Goal: Navigation & Orientation: Understand site structure

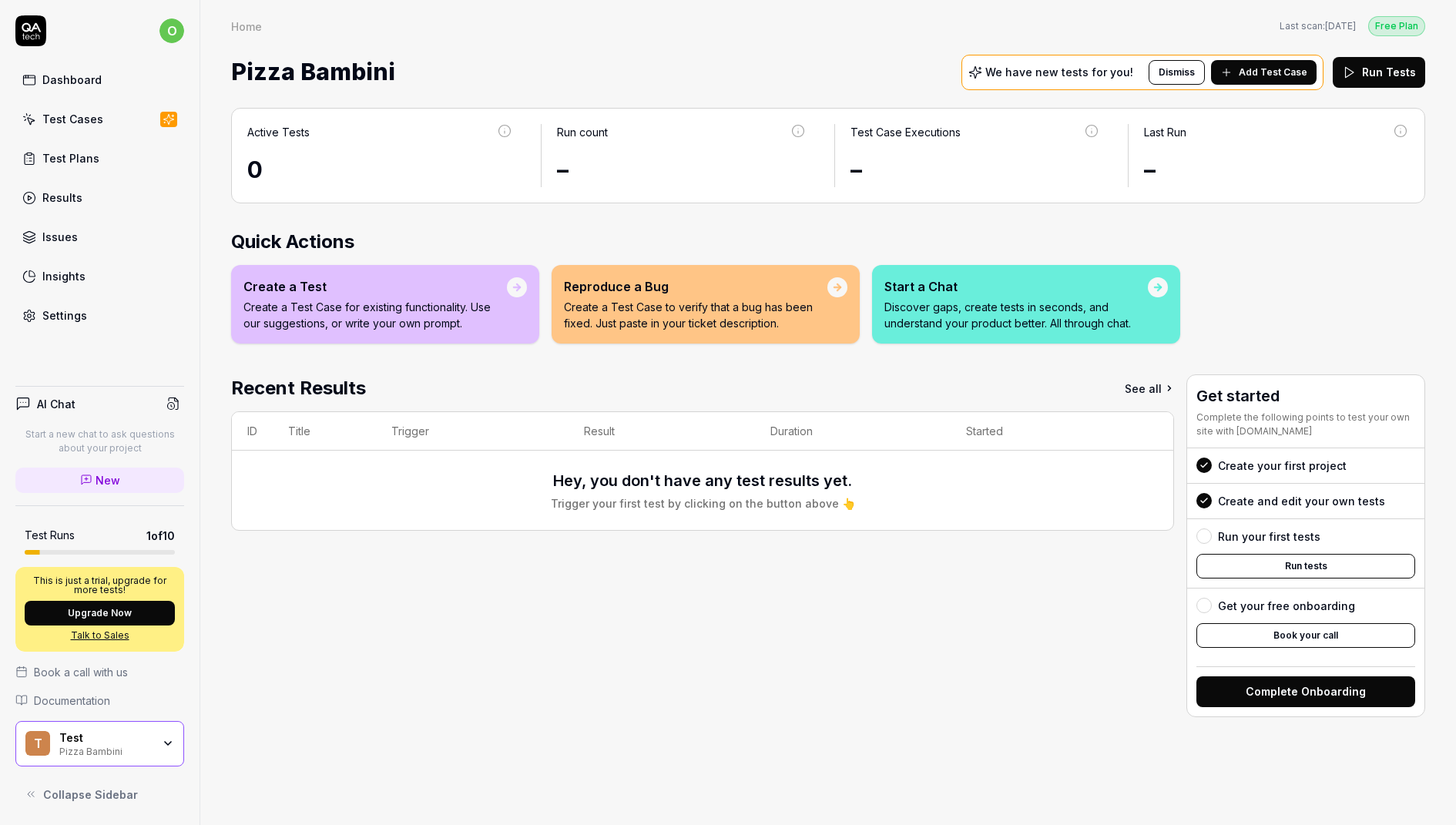
click at [648, 41] on div "Home Free Plan Home Last scan: [DATE] Free Plan Pizza Bambini We have new tests…" at bounding box center [829, 46] width 1256 height 93
click at [80, 121] on div "Test Cases" at bounding box center [73, 119] width 61 height 16
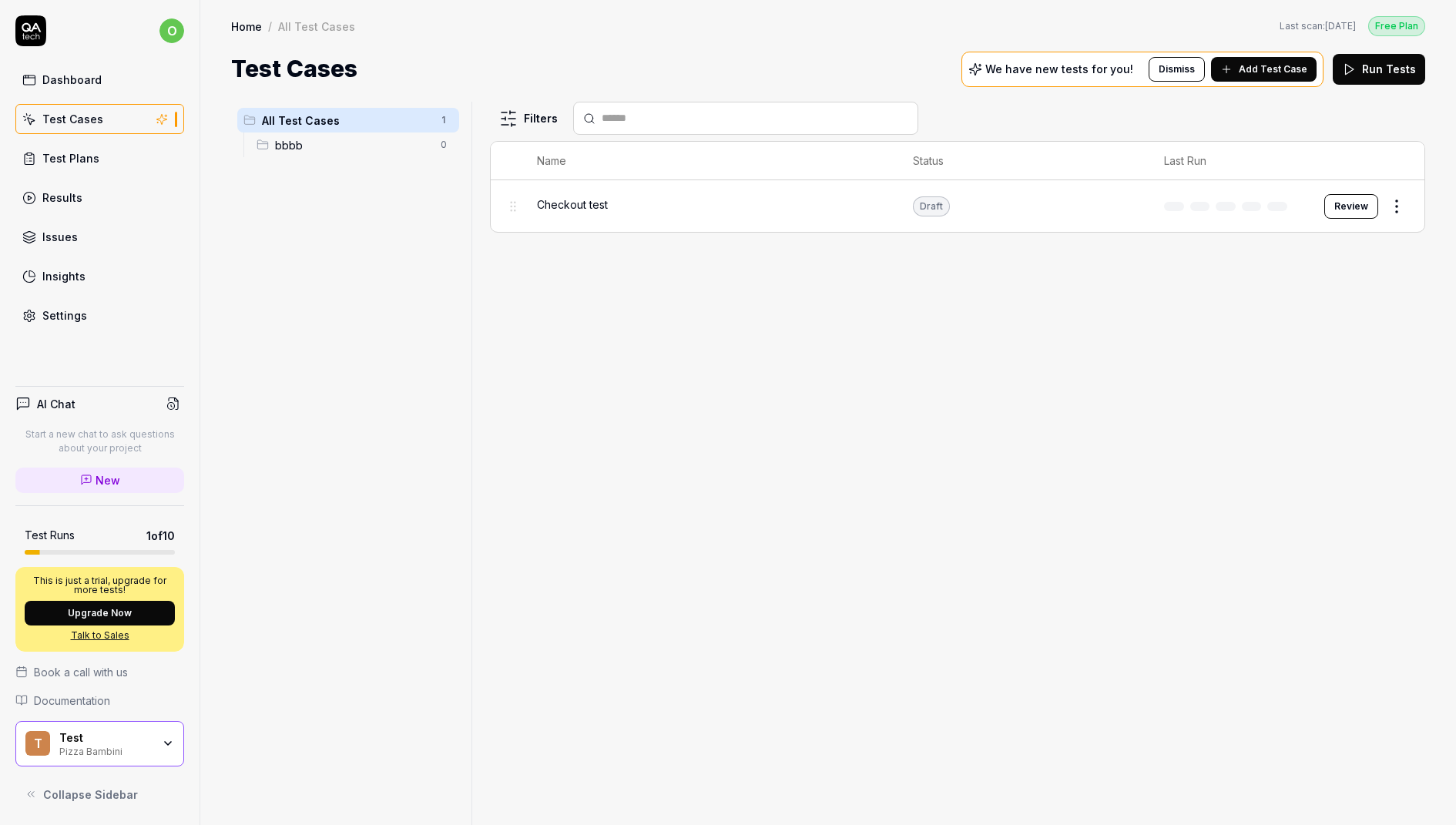
click at [90, 160] on div "Test Plans" at bounding box center [71, 158] width 57 height 16
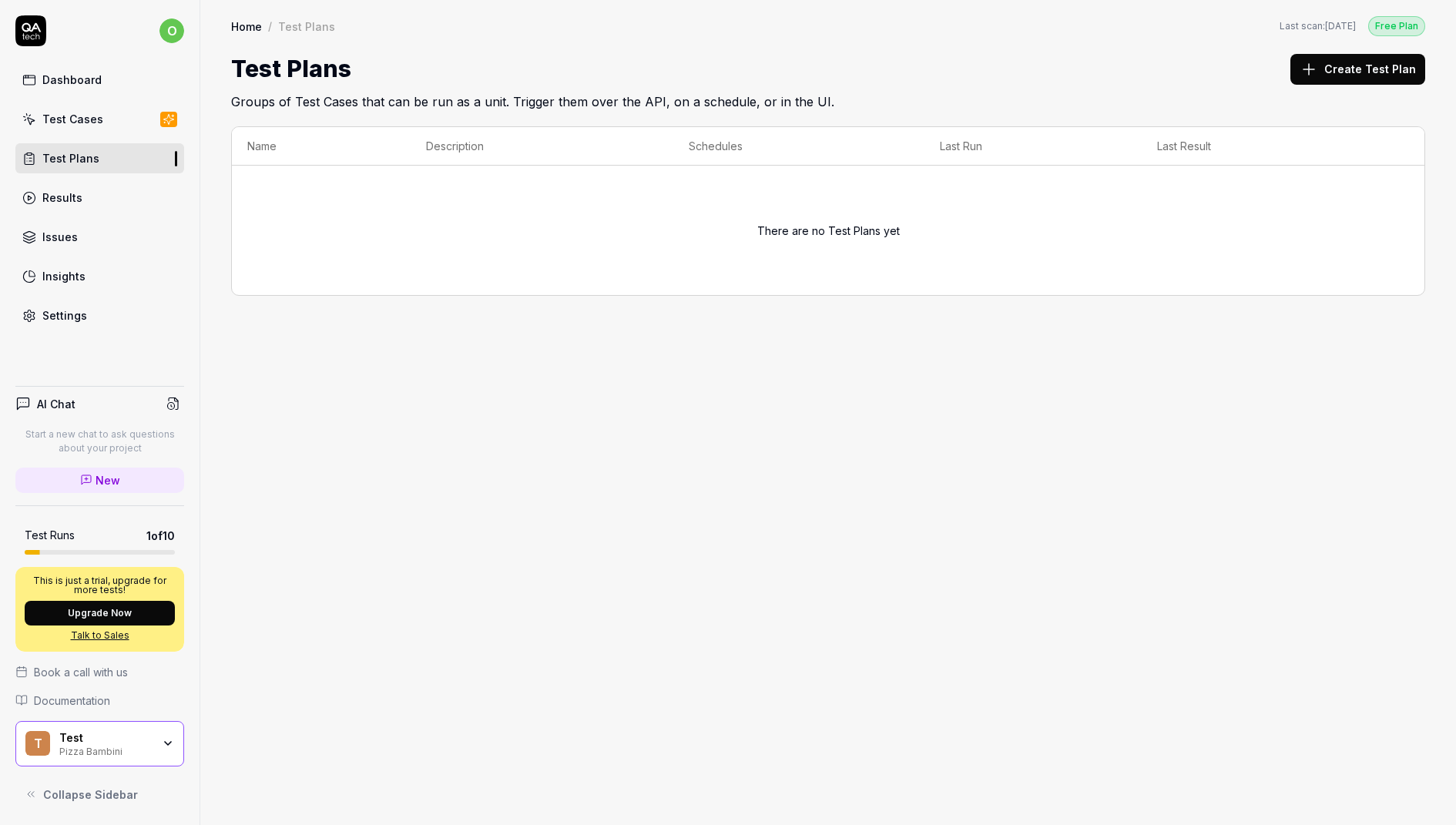
click at [86, 184] on link "Results" at bounding box center [100, 198] width 169 height 30
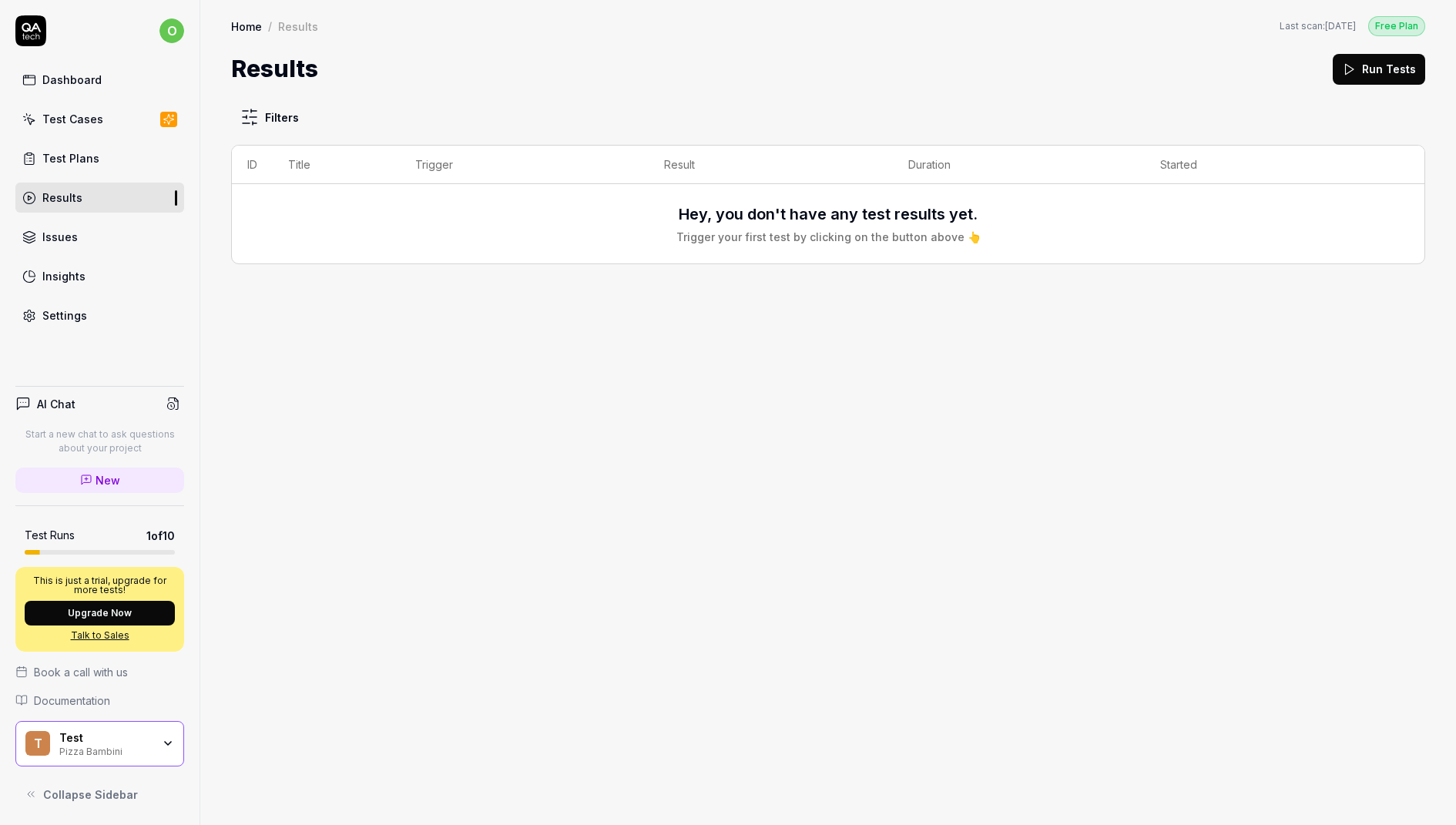
click at [87, 166] on link "Test Plans" at bounding box center [100, 158] width 169 height 30
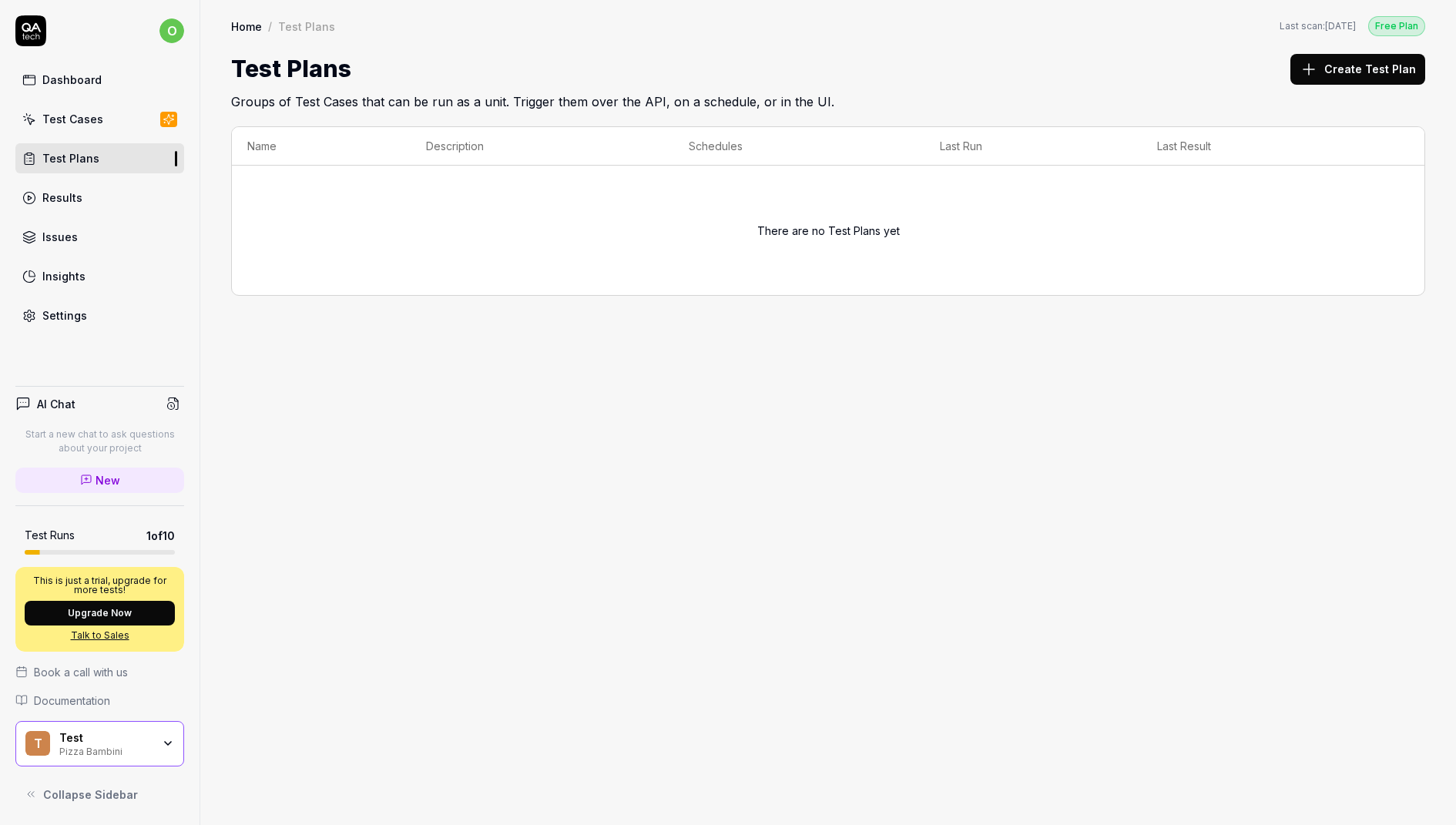
click at [84, 185] on link "Results" at bounding box center [100, 198] width 169 height 30
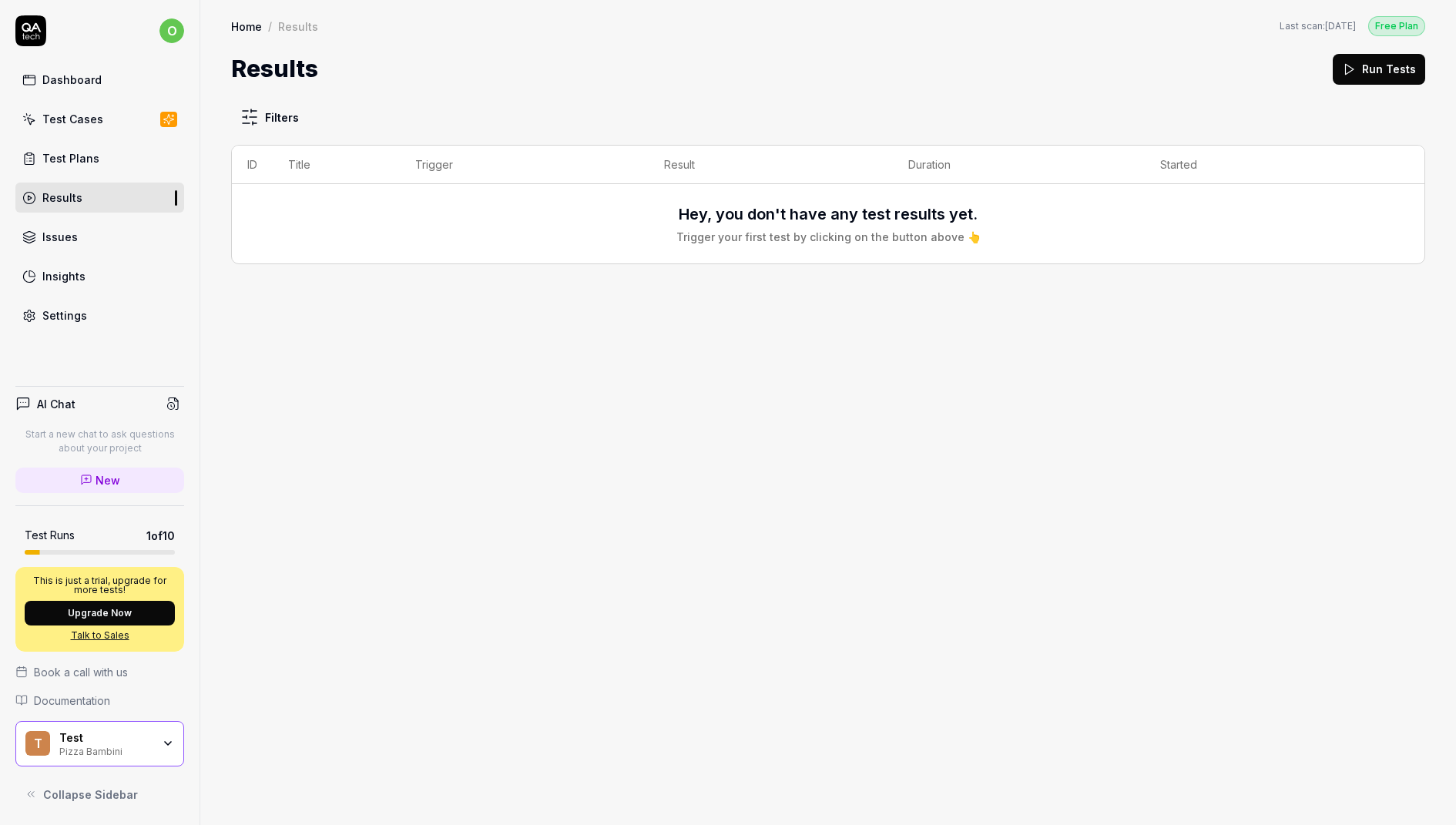
click at [83, 222] on link "Issues" at bounding box center [100, 237] width 169 height 30
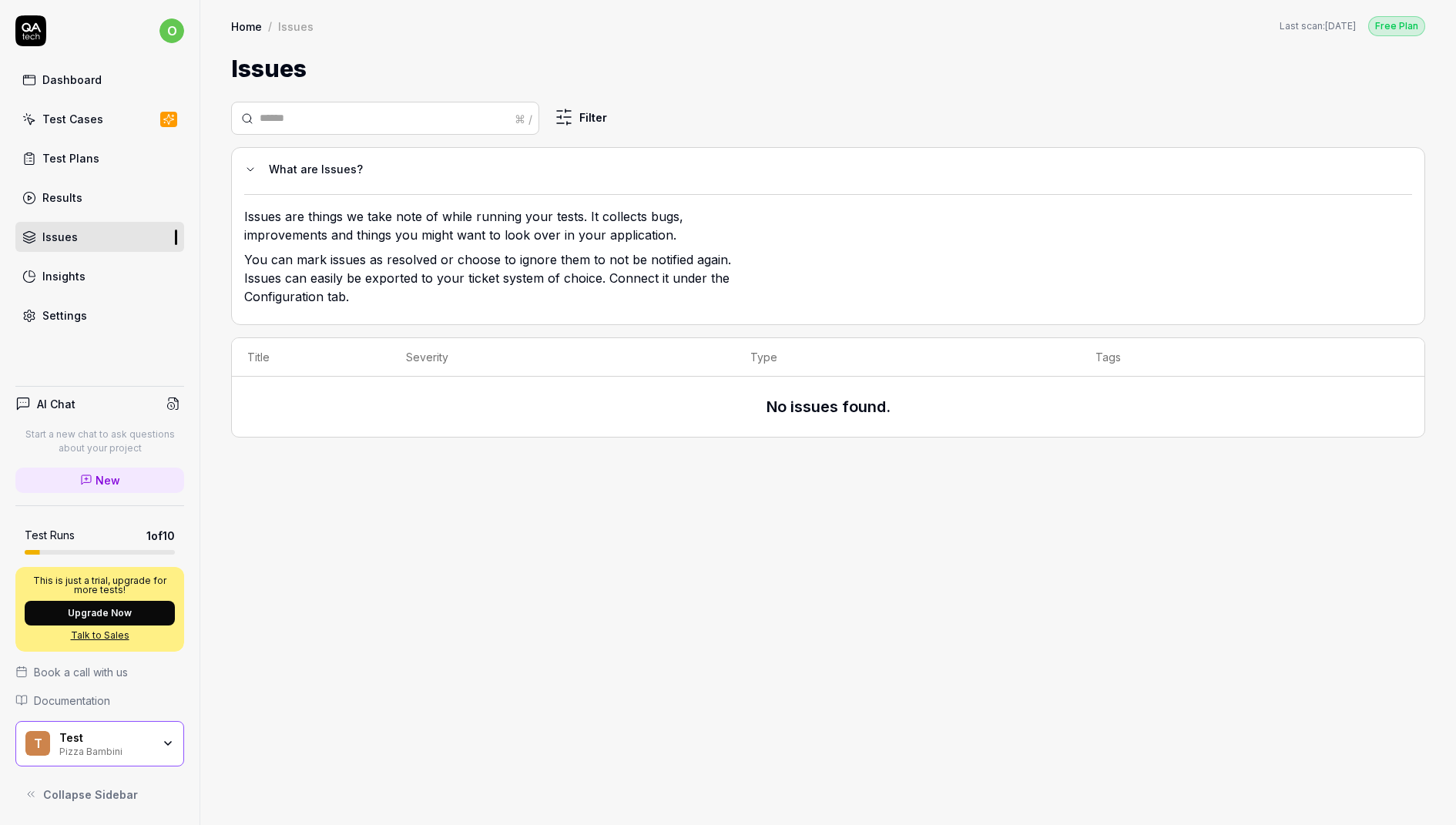
click at [97, 262] on link "Insights" at bounding box center [100, 277] width 169 height 30
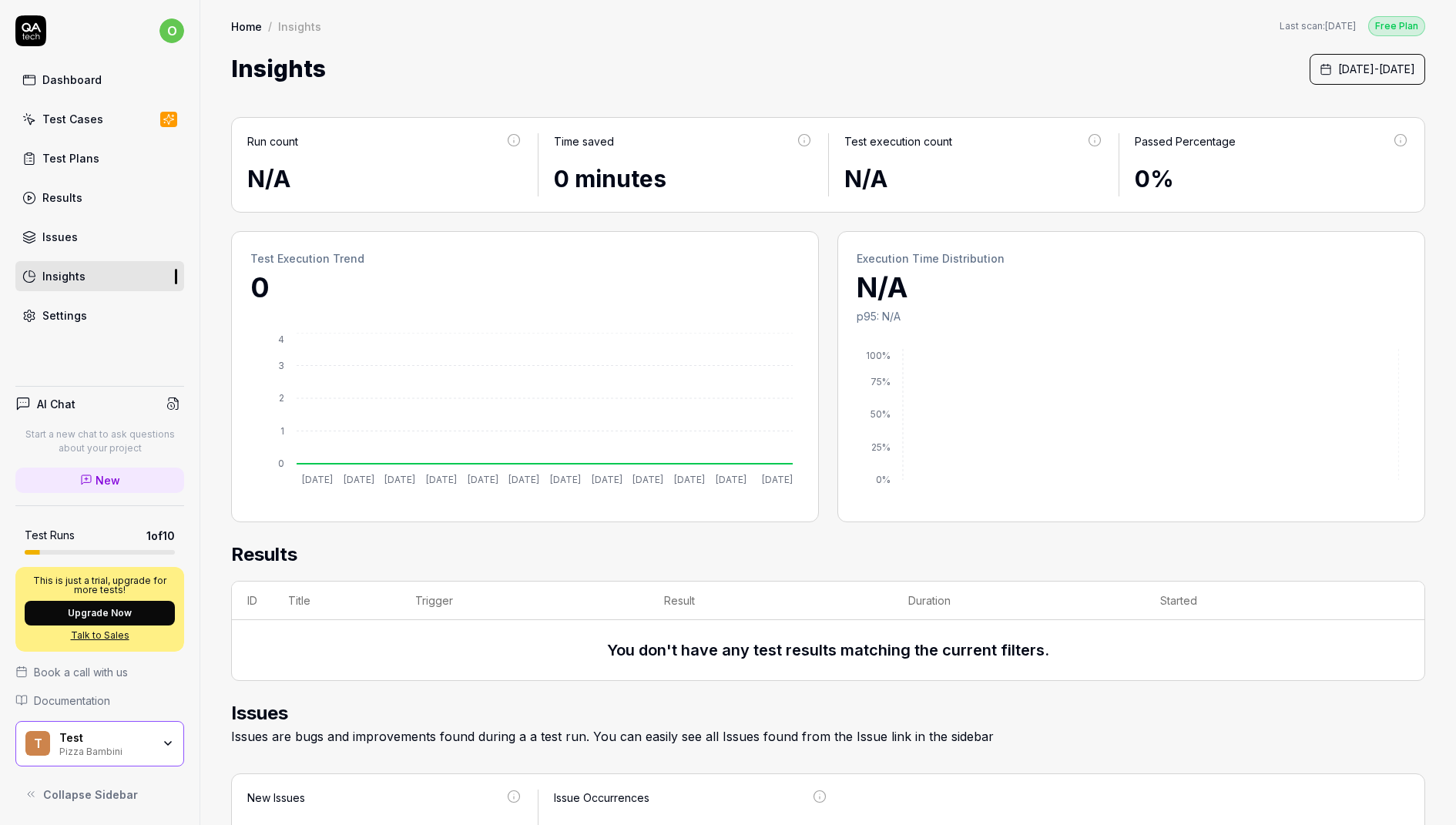
click at [109, 314] on link "Settings" at bounding box center [100, 316] width 169 height 30
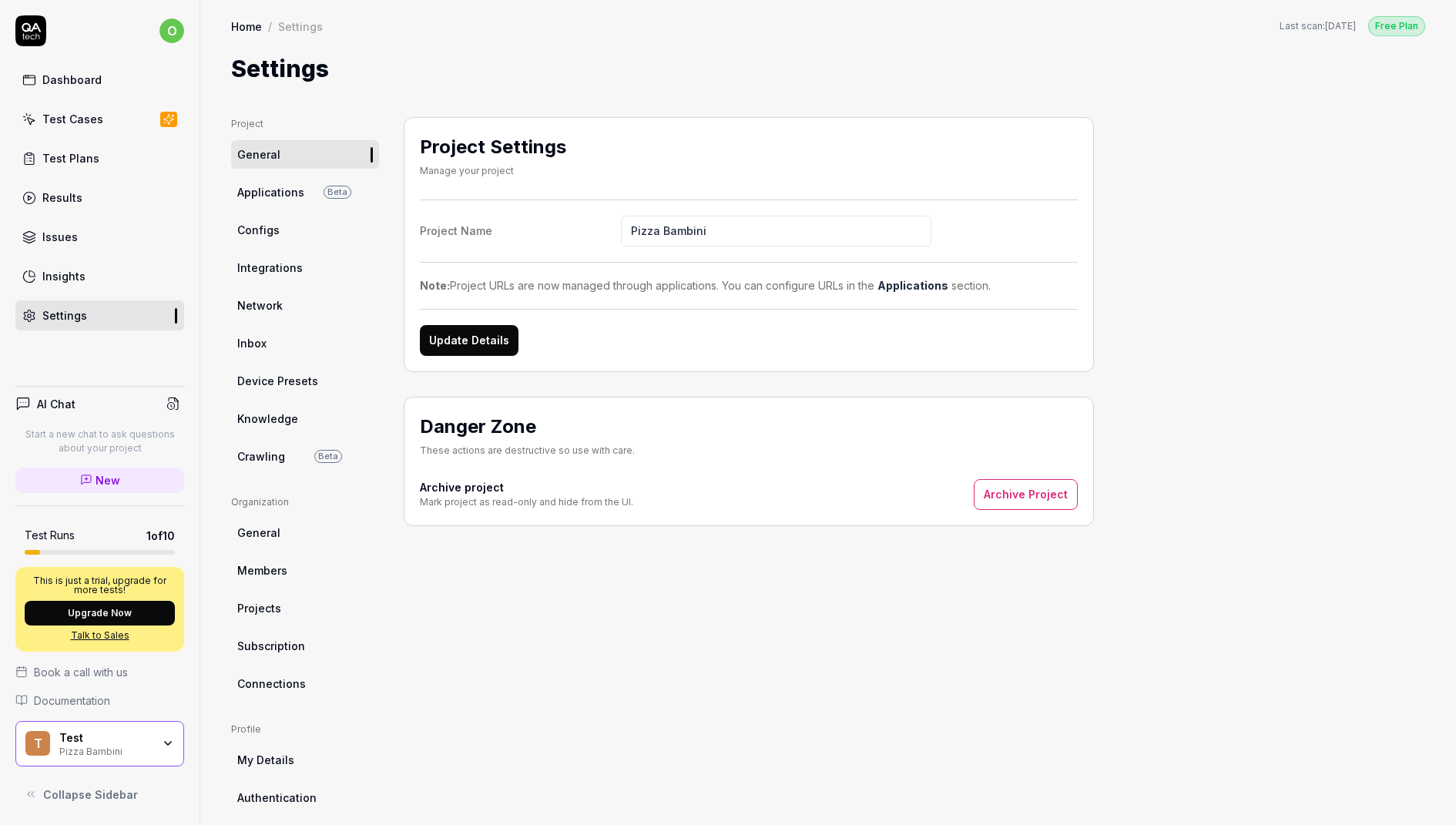
click at [100, 80] on link "Dashboard" at bounding box center [100, 80] width 169 height 30
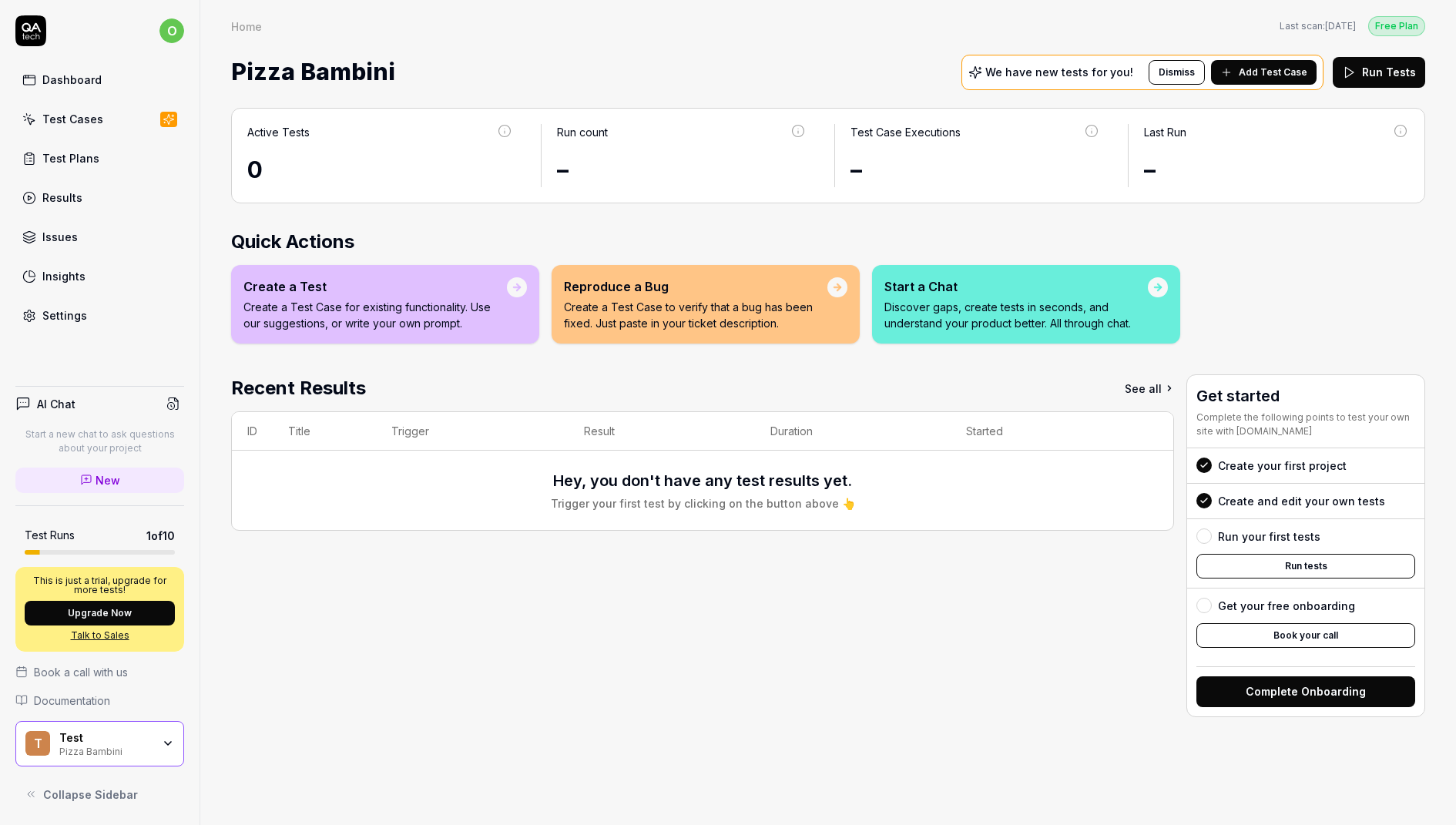
click at [121, 747] on div "Pizza Bambini" at bounding box center [106, 750] width 93 height 12
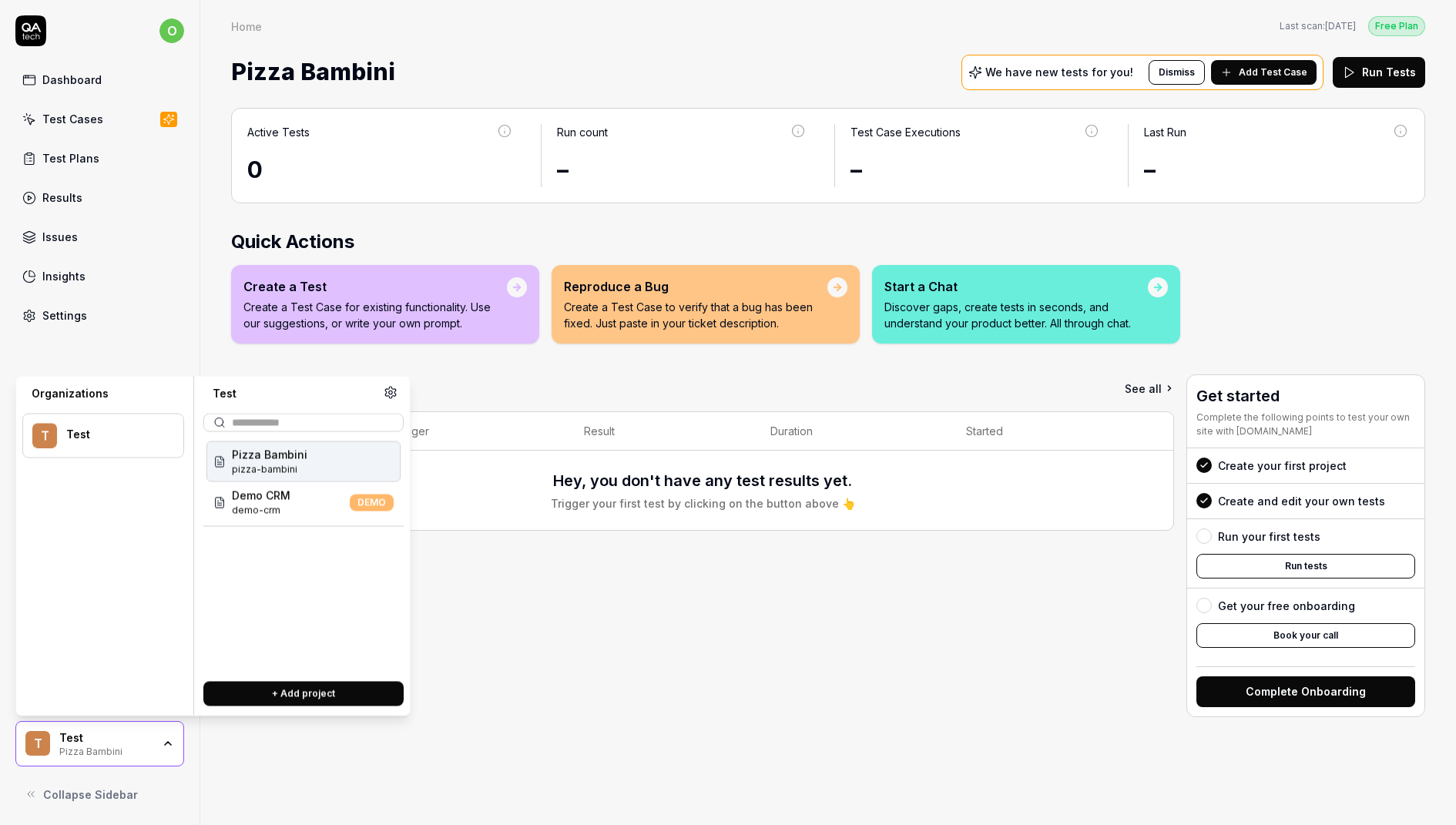
click at [121, 747] on div "Pizza Bambini" at bounding box center [106, 750] width 93 height 12
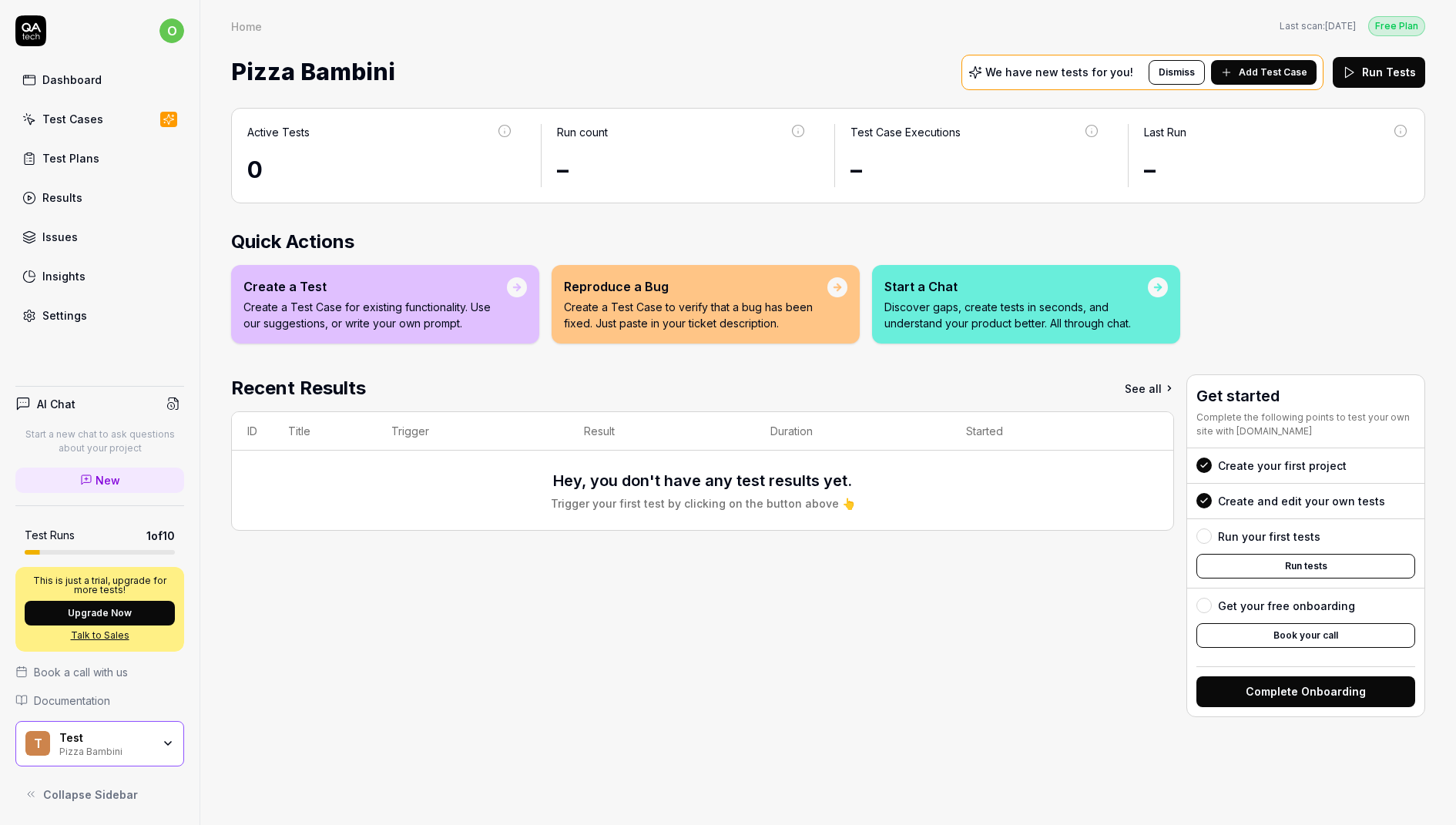
click at [121, 747] on div "Pizza Bambini" at bounding box center [106, 750] width 93 height 12
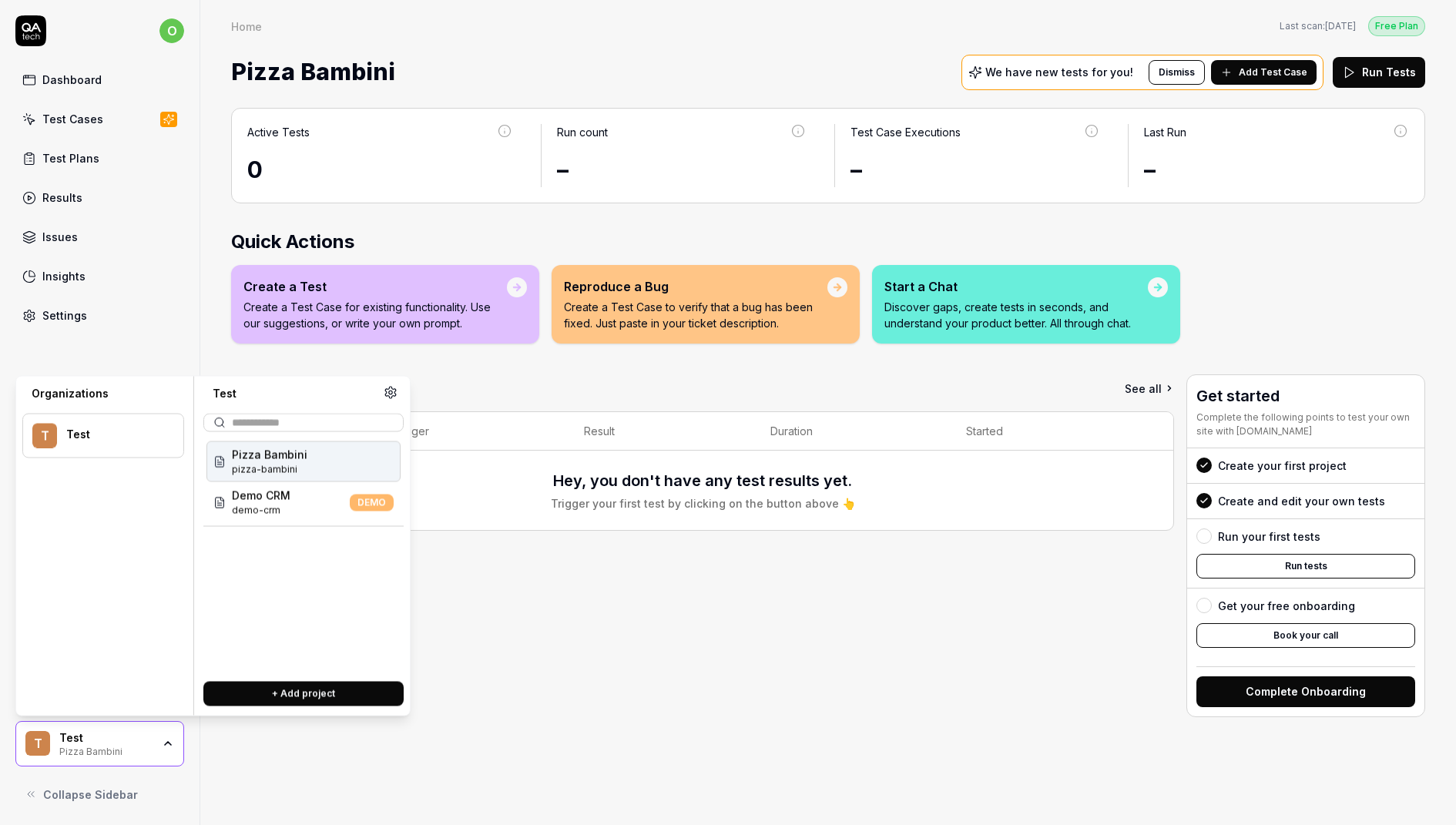
click at [121, 747] on div "Pizza Bambini" at bounding box center [106, 750] width 93 height 12
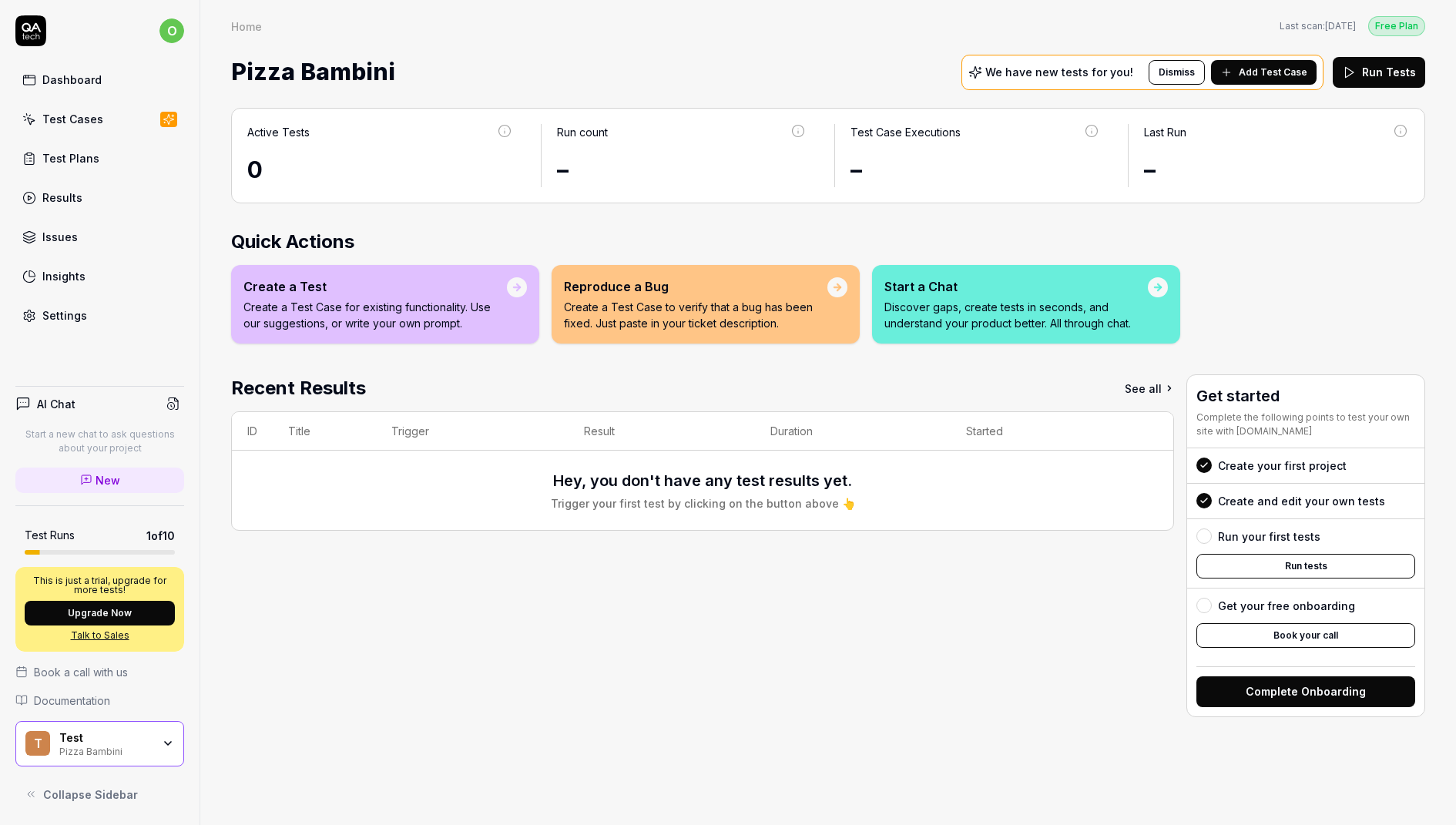
click at [785, 58] on div "Pizza Bambini We have new tests for you! Dismiss Add Test Case Run Tests" at bounding box center [828, 72] width 1194 height 41
click at [765, 66] on div "Pizza Bambini We have new tests for you! Dismiss Add Test Case Run Tests" at bounding box center [828, 72] width 1194 height 41
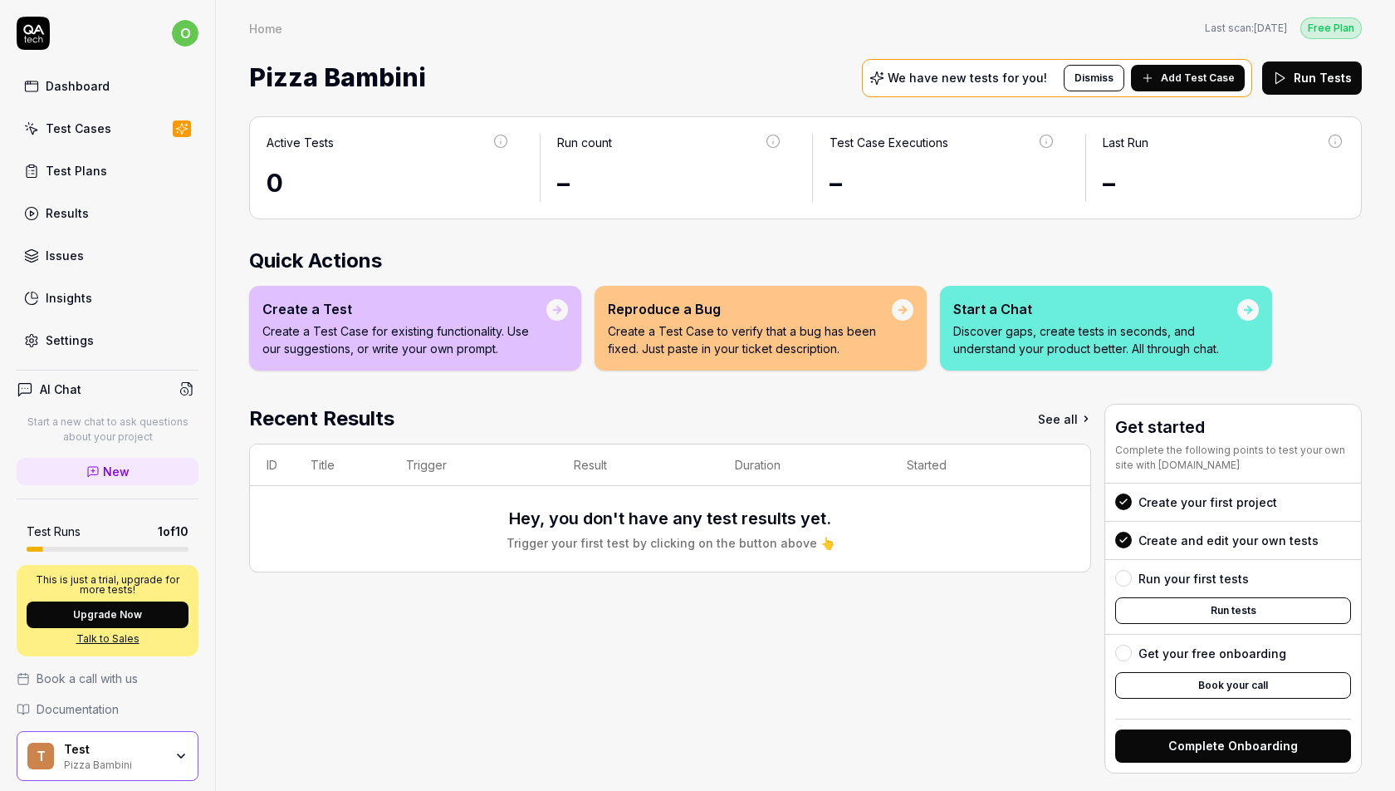
click at [732, 63] on div "Pizza Bambini We have new tests for you! Dismiss Add Test Case Run Tests" at bounding box center [805, 78] width 1113 height 44
click at [489, 89] on div "Pizza Bambini We have new tests for you! Dismiss Add Test Case Run Tests" at bounding box center [805, 78] width 1113 height 44
